Goal: Information Seeking & Learning: Learn about a topic

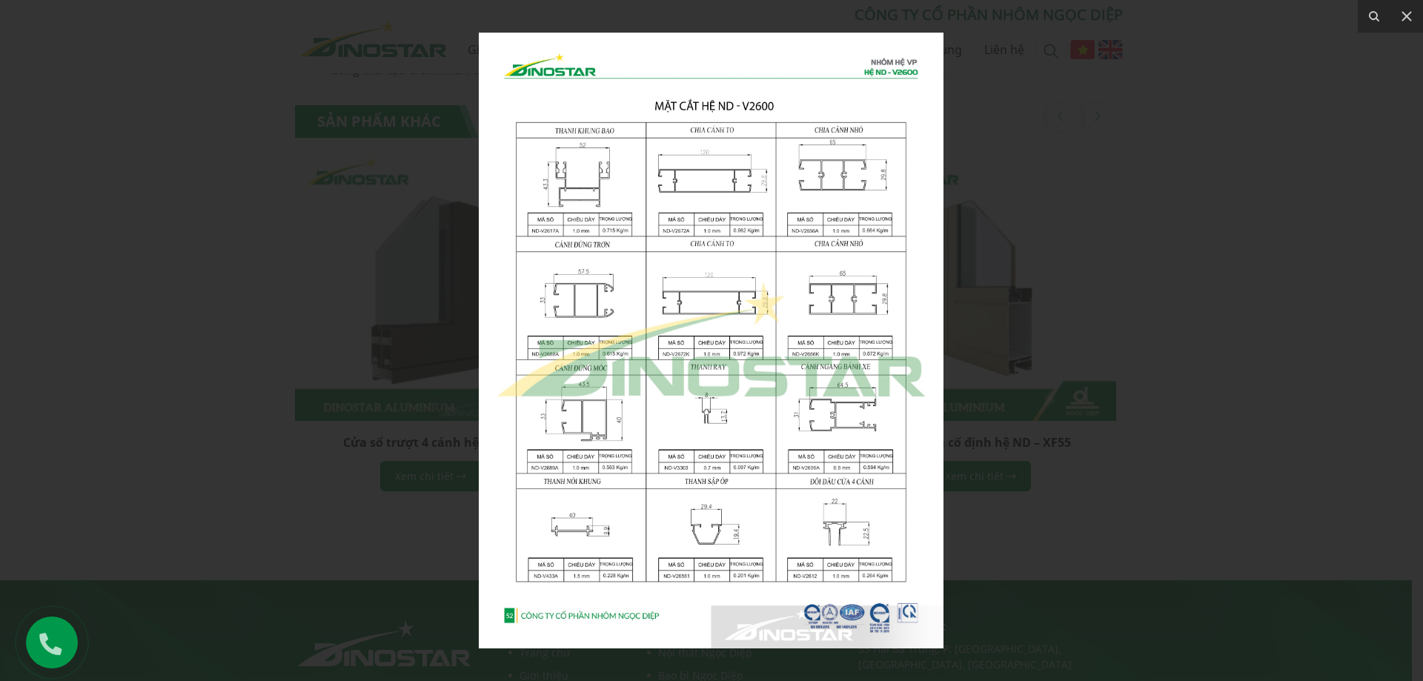
click at [807, 316] on img at bounding box center [711, 341] width 465 height 616
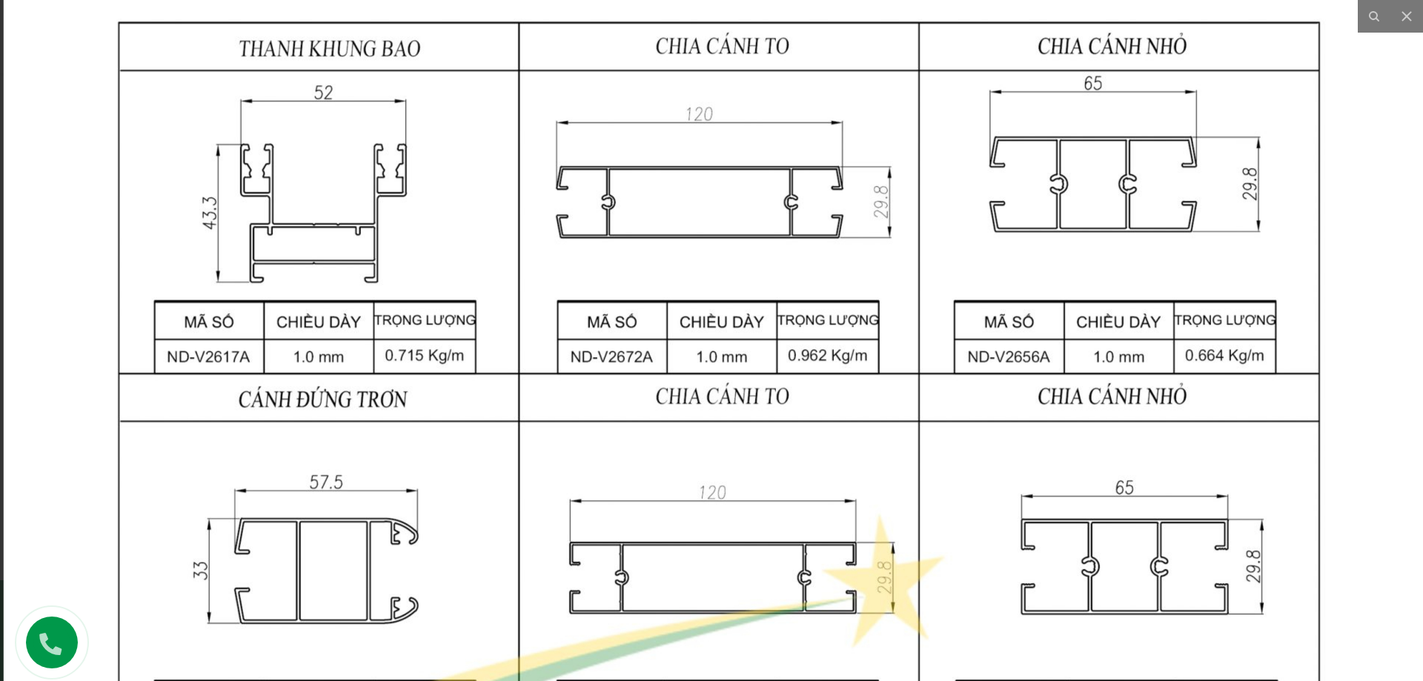
drag, startPoint x: 793, startPoint y: 234, endPoint x: 809, endPoint y: 548, distance: 314.0
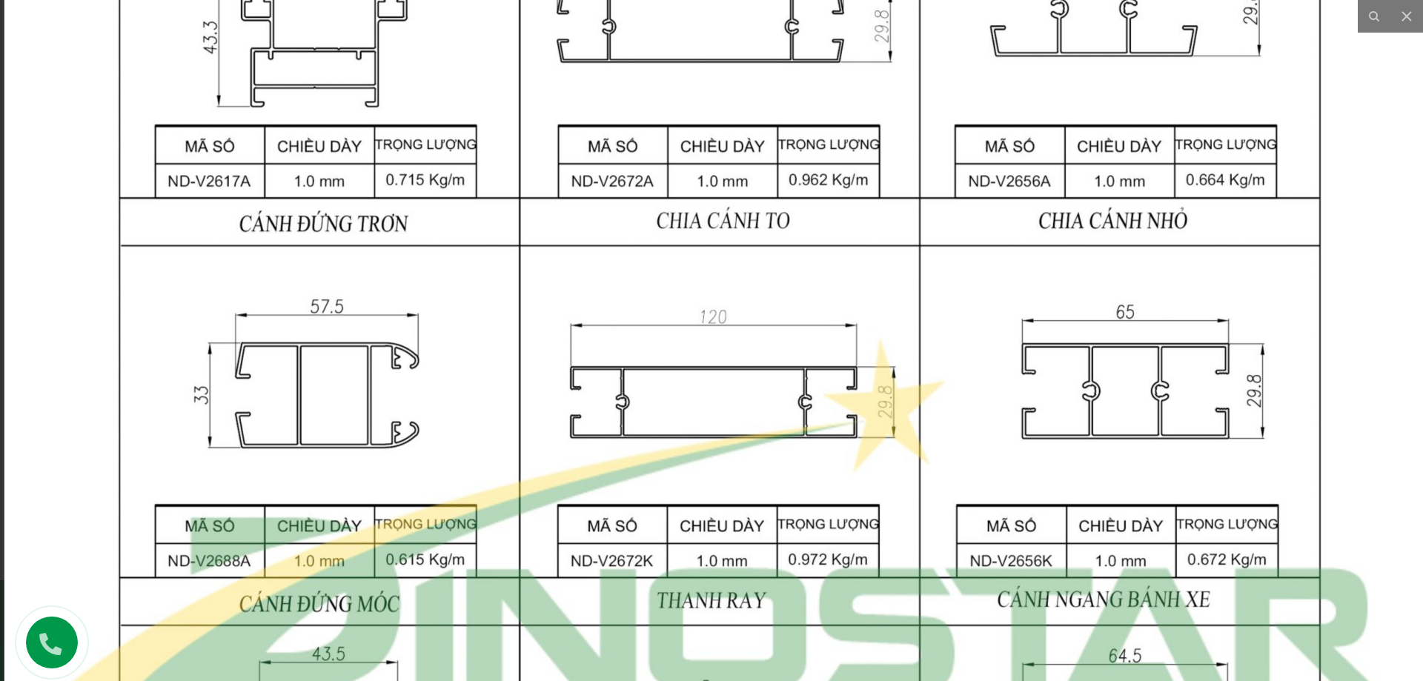
drag, startPoint x: 825, startPoint y: 348, endPoint x: 835, endPoint y: 145, distance: 204.1
click at [835, 145] on img at bounding box center [719, 519] width 1431 height 1898
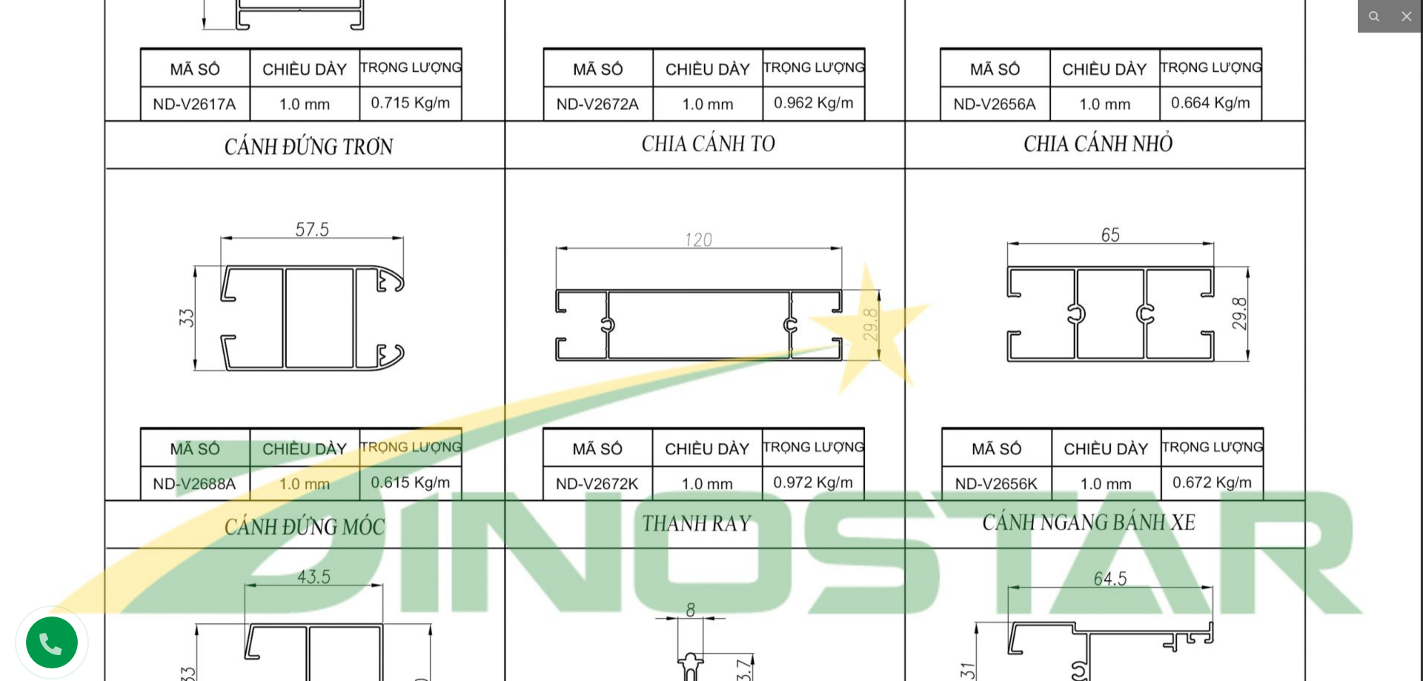
drag, startPoint x: 918, startPoint y: 336, endPoint x: 910, endPoint y: 302, distance: 35.1
click at [910, 302] on img at bounding box center [705, 442] width 1431 height 1898
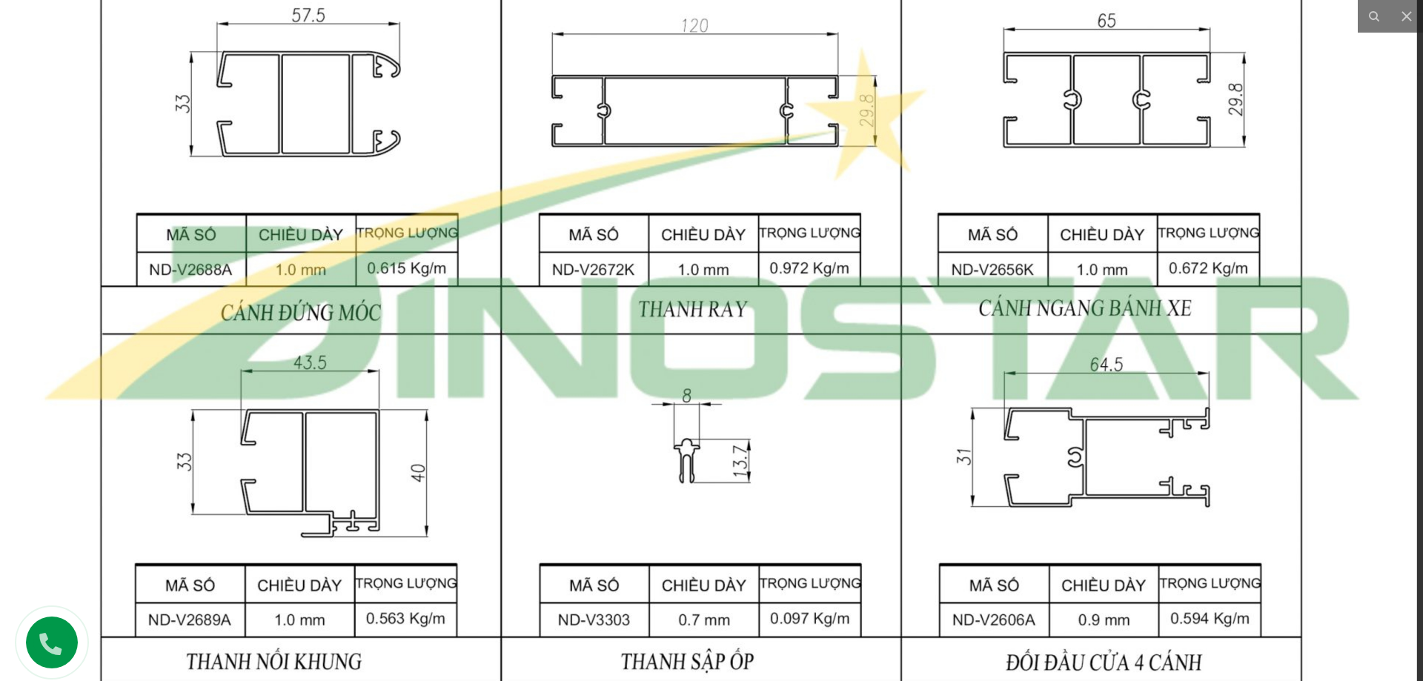
drag, startPoint x: 945, startPoint y: 397, endPoint x: 927, endPoint y: 294, distance: 105.4
click at [927, 294] on img at bounding box center [701, 228] width 1431 height 1898
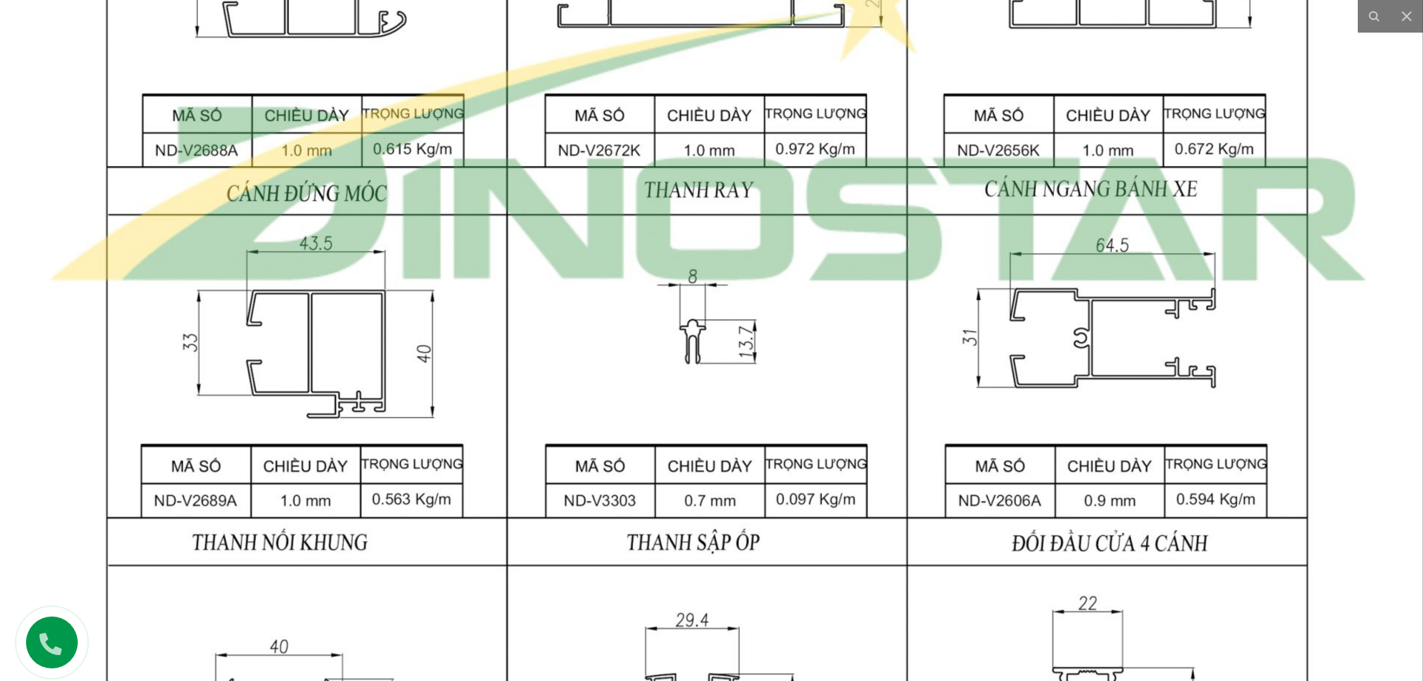
drag, startPoint x: 986, startPoint y: 435, endPoint x: 974, endPoint y: 389, distance: 47.5
click at [974, 389] on img at bounding box center [707, 108] width 1431 height 1898
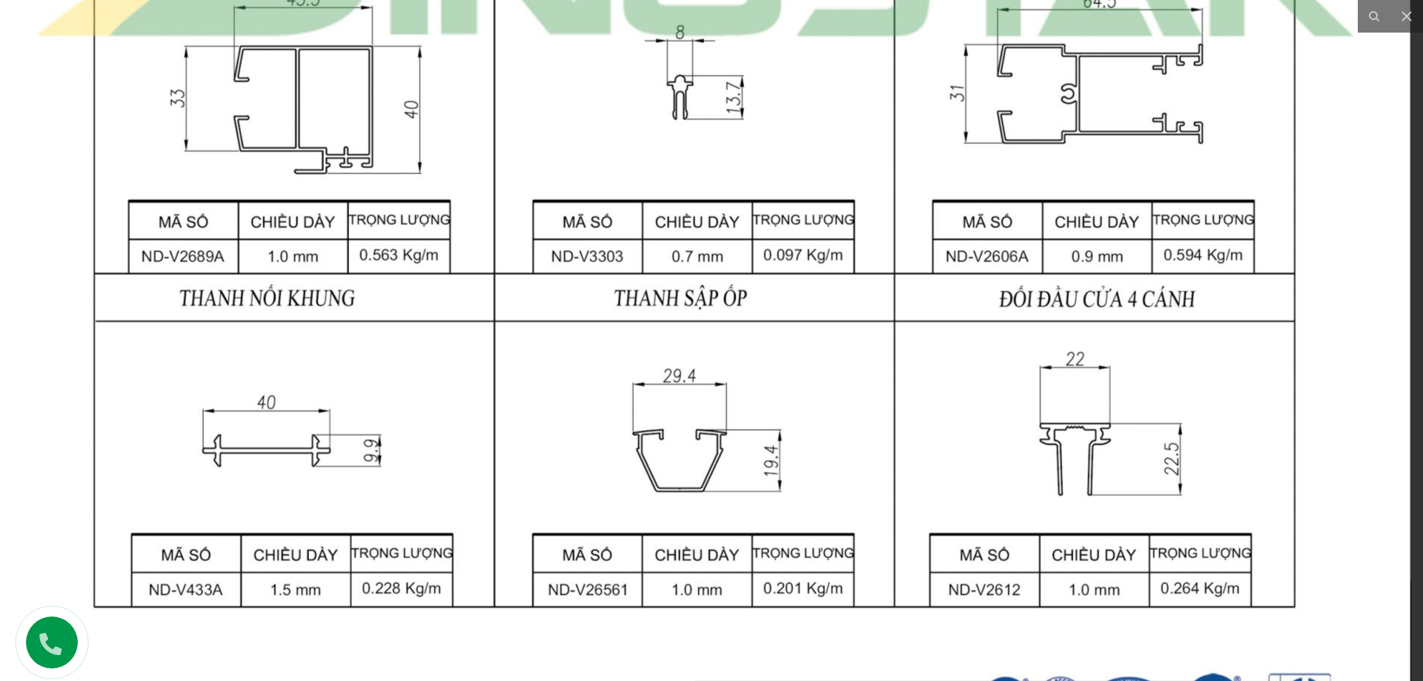
drag, startPoint x: 998, startPoint y: 397, endPoint x: 971, endPoint y: 259, distance: 140.4
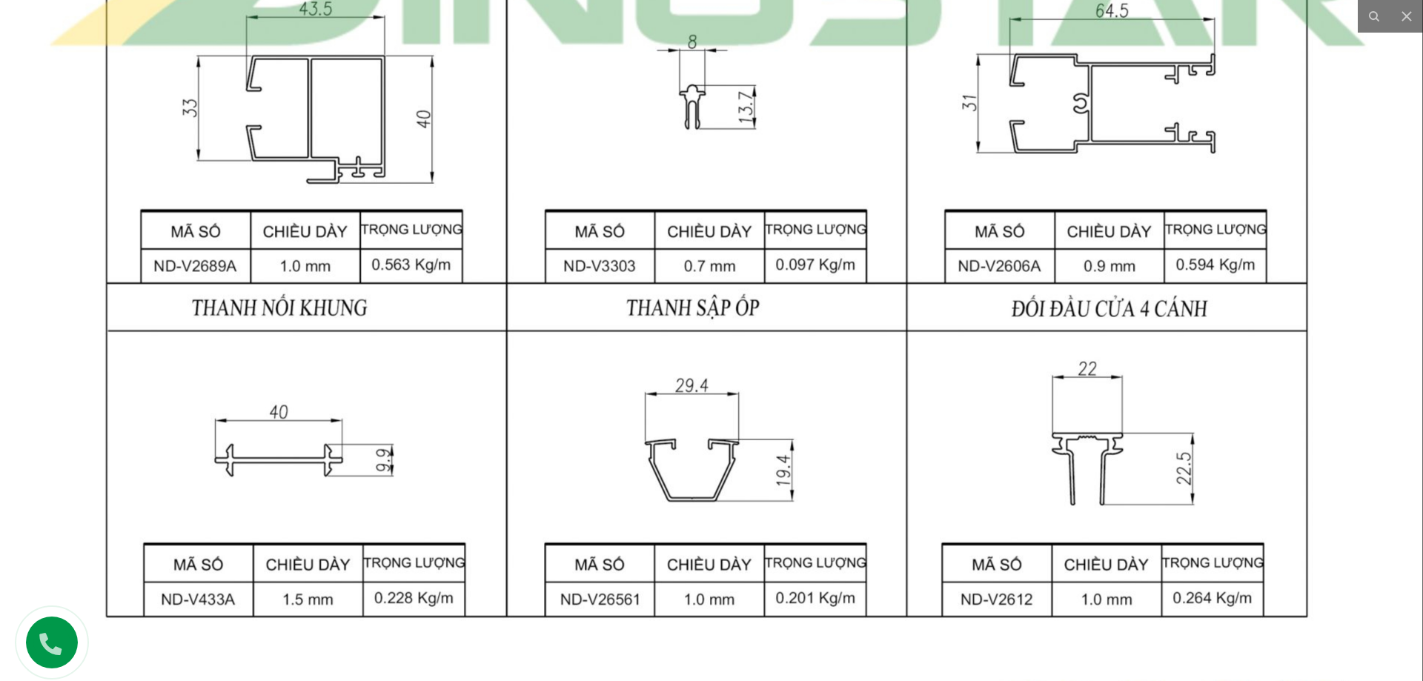
drag, startPoint x: 969, startPoint y: 262, endPoint x: 963, endPoint y: 437, distance: 174.3
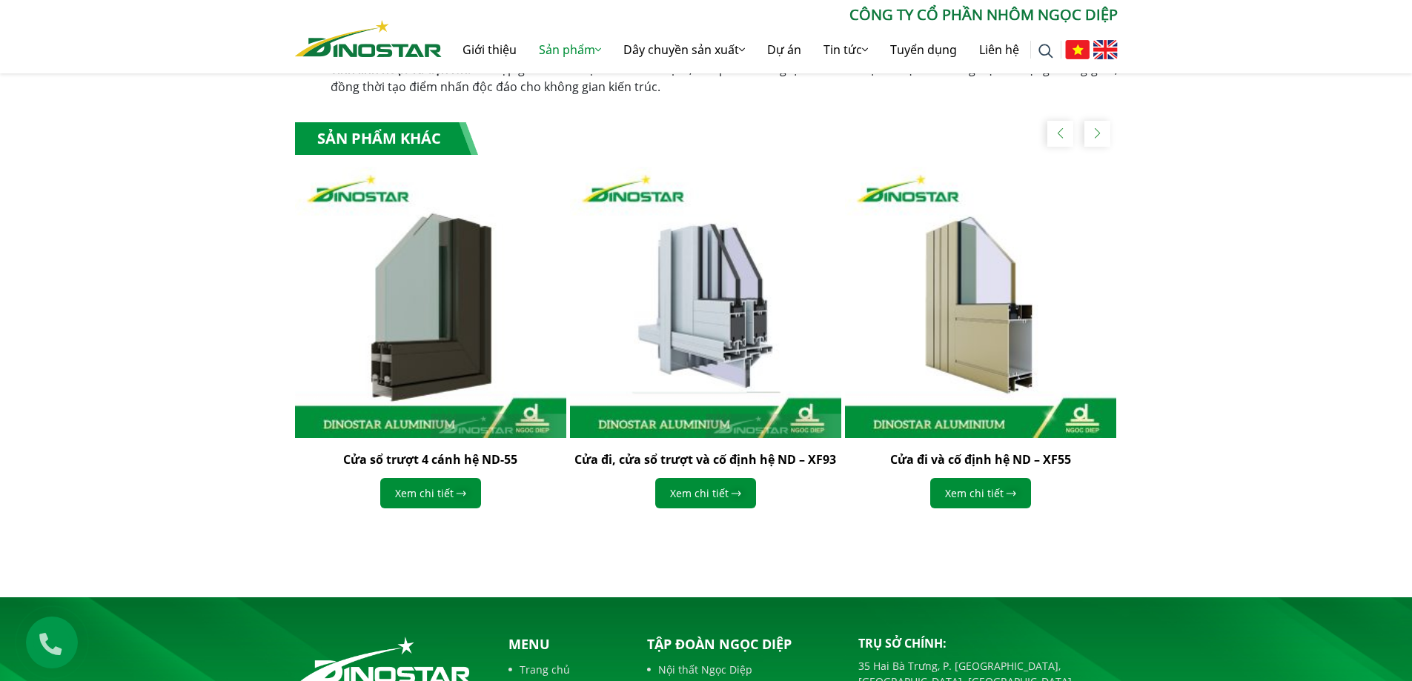
scroll to position [1112, 0]
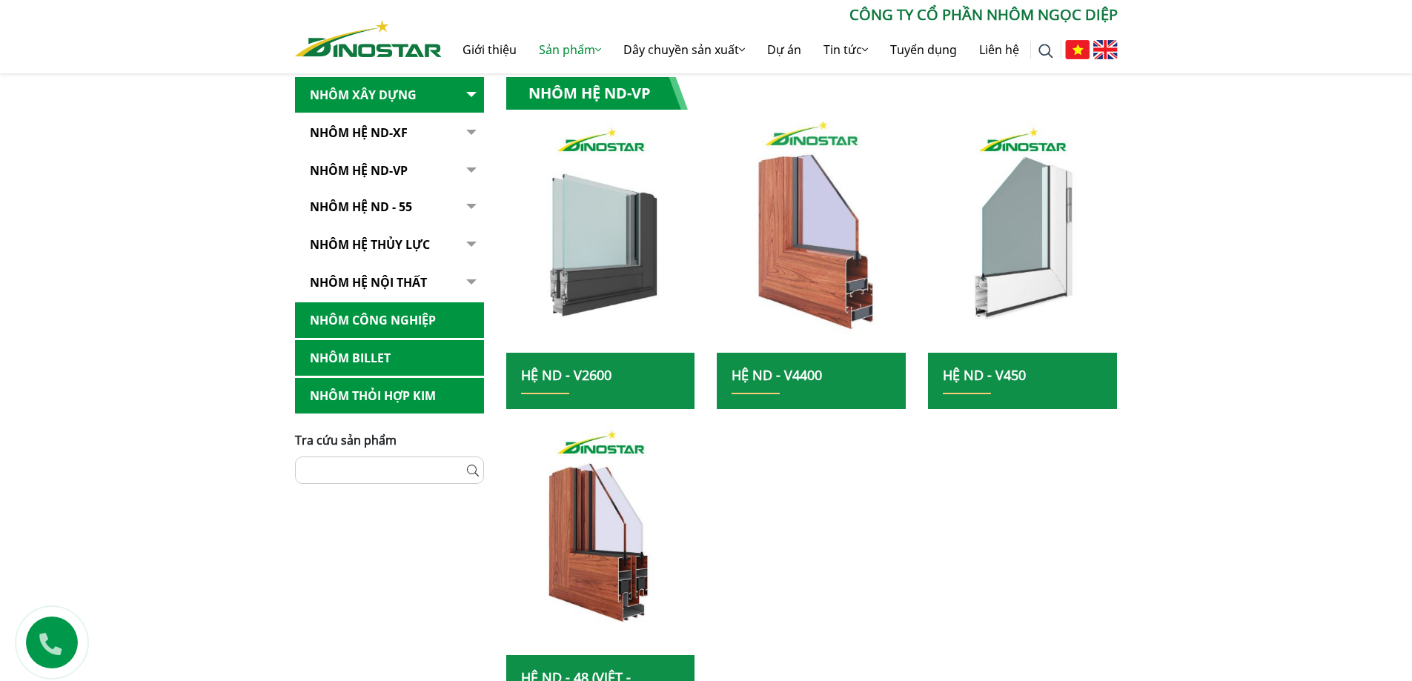
click at [775, 201] on img at bounding box center [812, 237] width 202 height 248
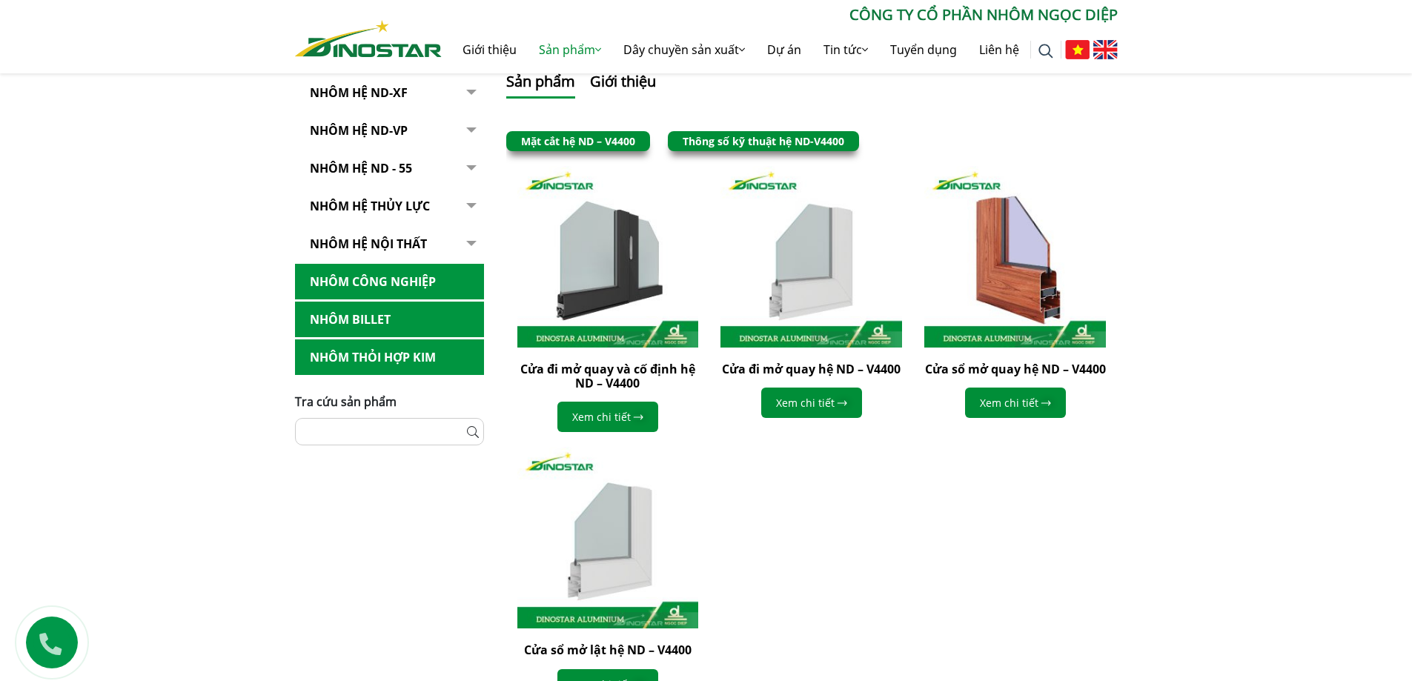
scroll to position [371, 0]
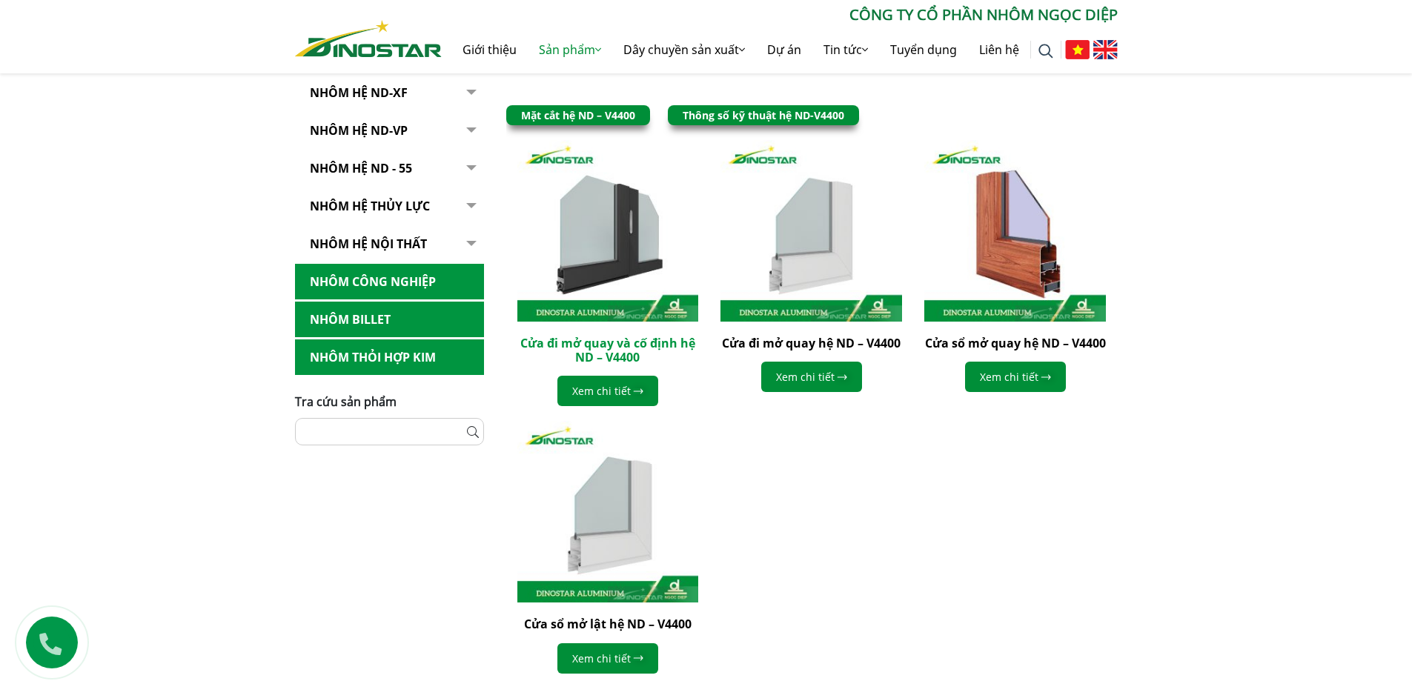
click at [655, 345] on link "Cửa đi mở quay và cố định hệ ND – V4400" at bounding box center [607, 350] width 175 height 30
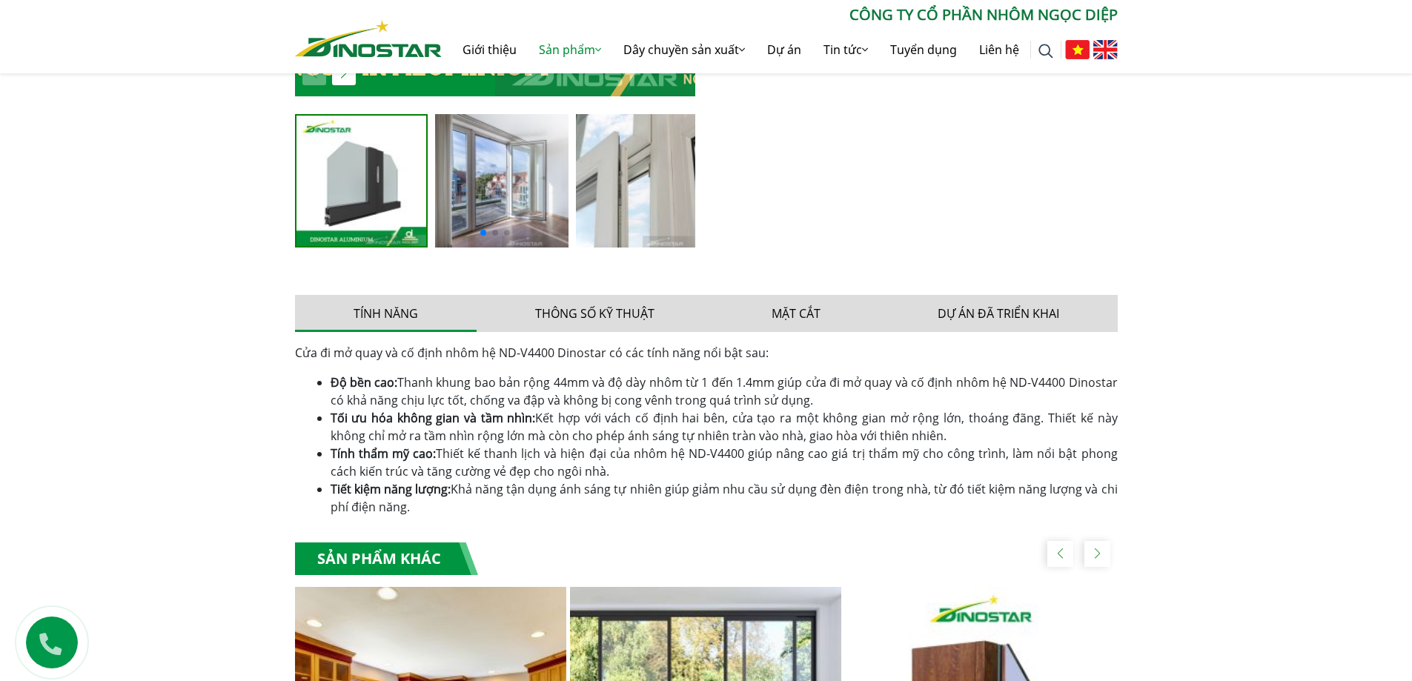
scroll to position [964, 0]
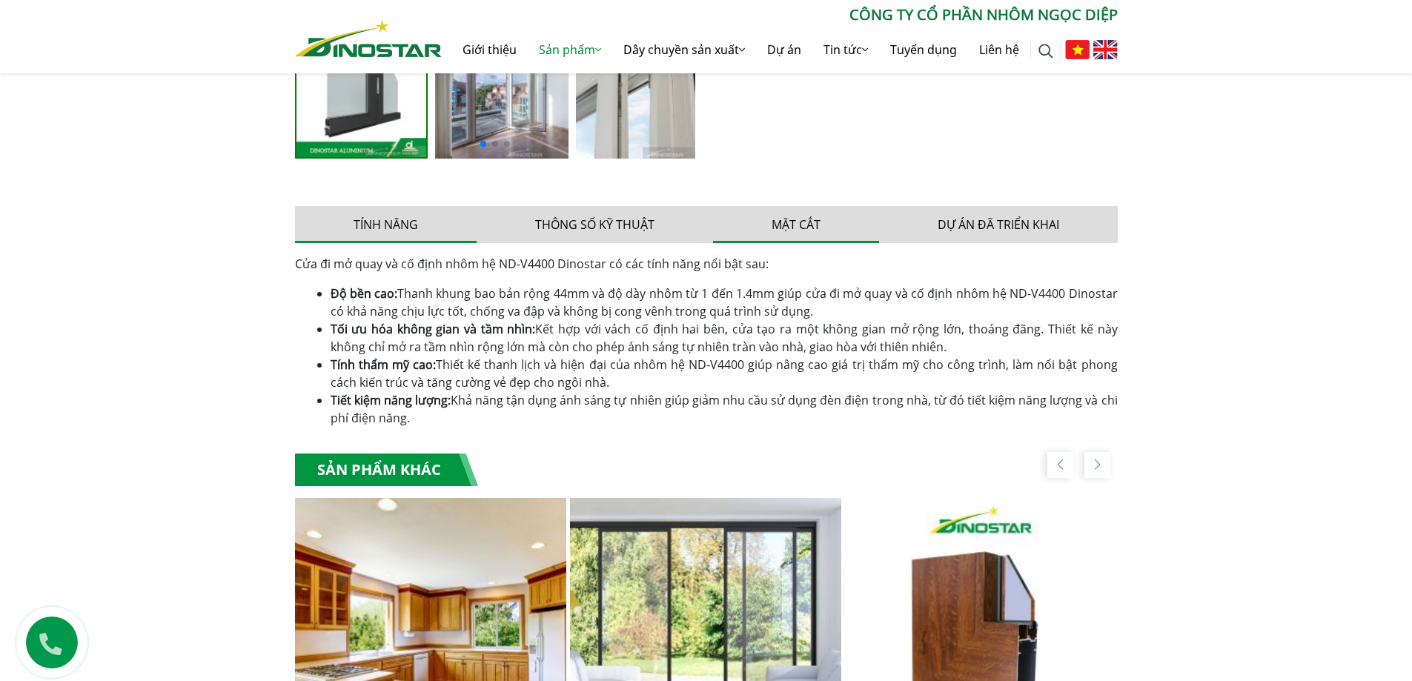
click at [796, 232] on button "Mặt cắt" at bounding box center [796, 224] width 166 height 37
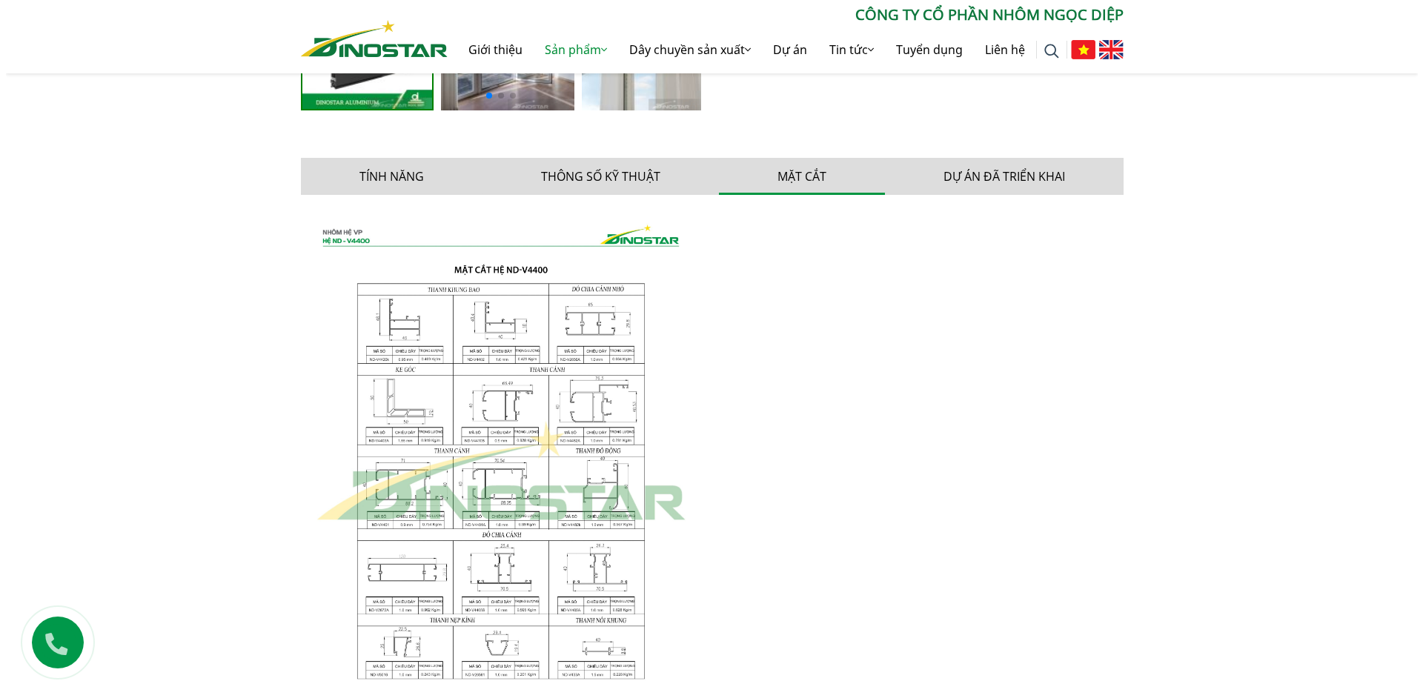
scroll to position [1038, 0]
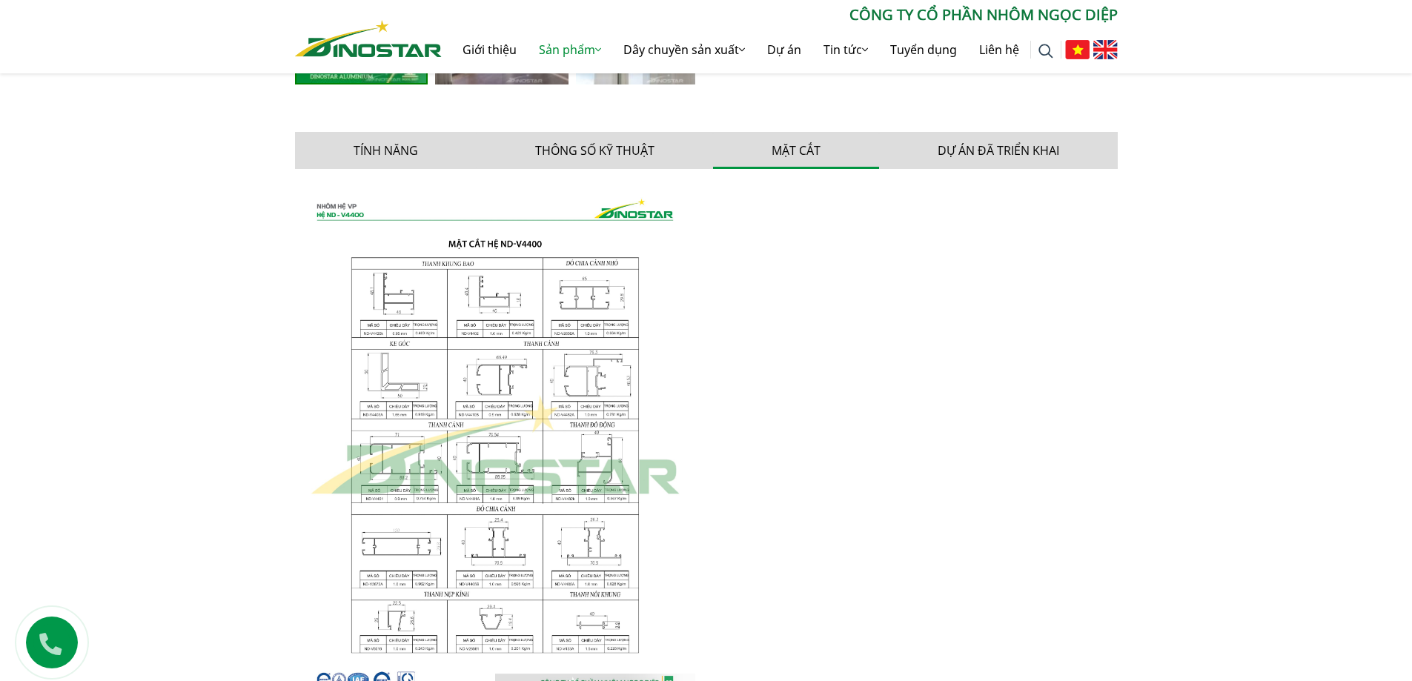
click at [565, 400] on img at bounding box center [495, 446] width 400 height 531
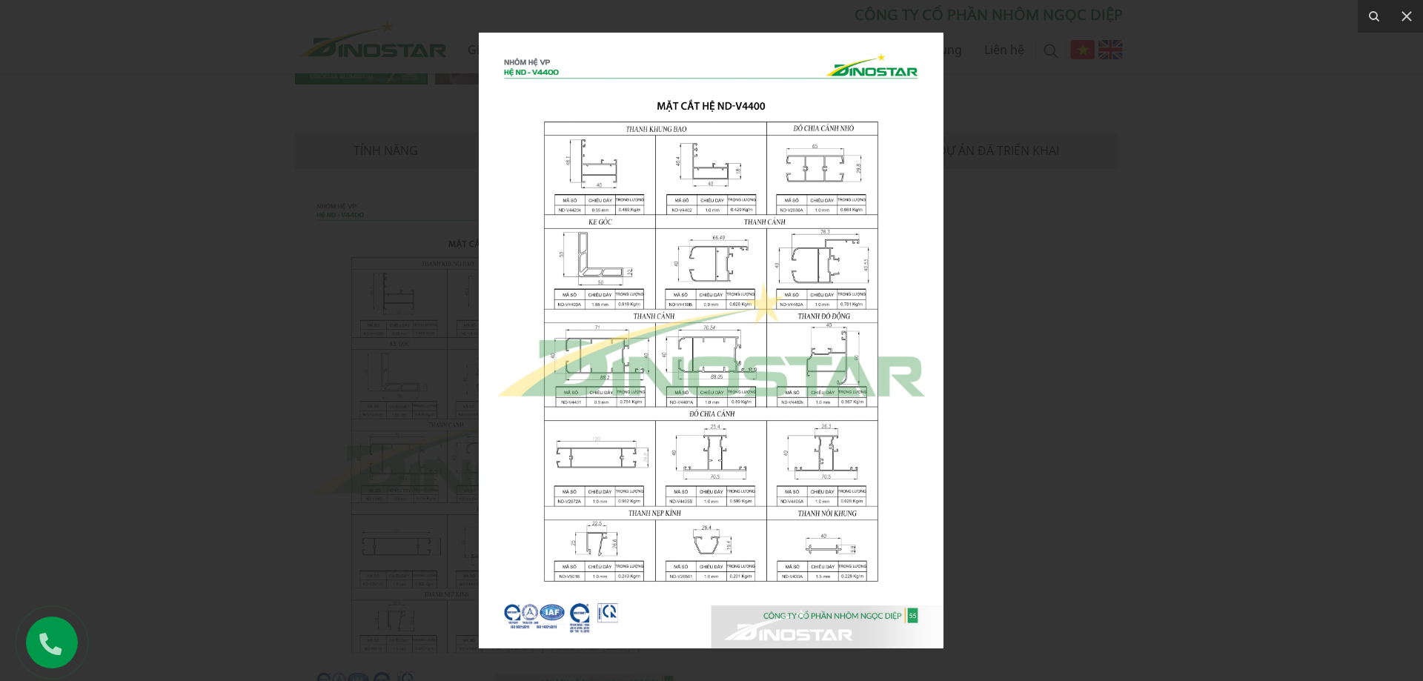
click at [617, 354] on img at bounding box center [711, 341] width 465 height 616
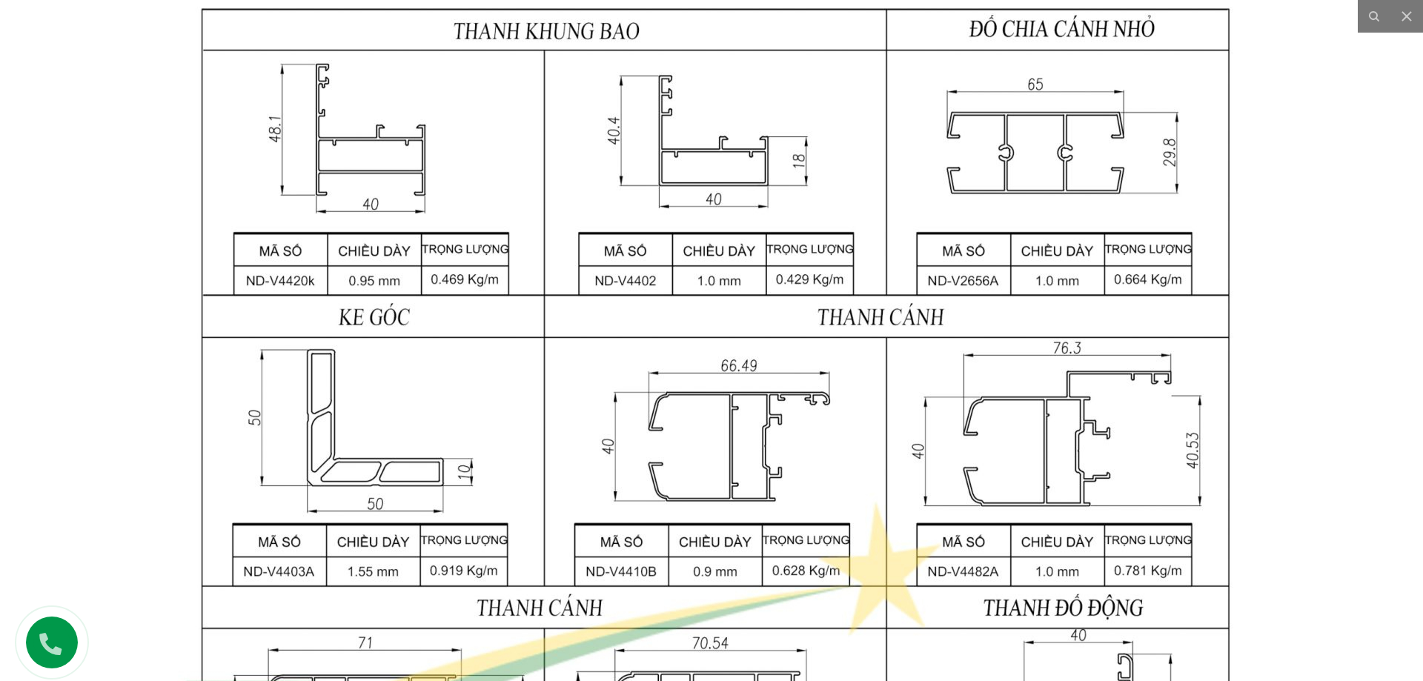
drag, startPoint x: 611, startPoint y: 284, endPoint x: 610, endPoint y: 636, distance: 352.1
click at [611, 636] on img at bounding box center [715, 683] width 1431 height 1898
